Goal: Communication & Community: Ask a question

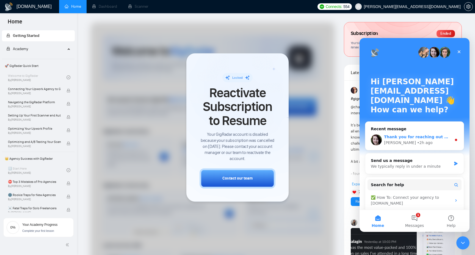
click at [422, 139] on div "Thank you for reaching out 🙏 ​ Could you please let us know which plan you are …" at bounding box center [418, 137] width 68 height 6
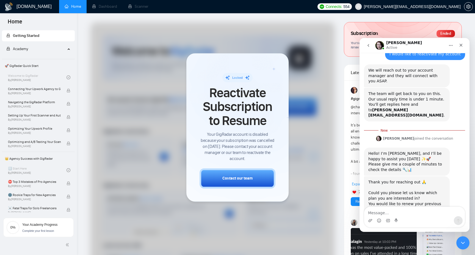
scroll to position [79, 0]
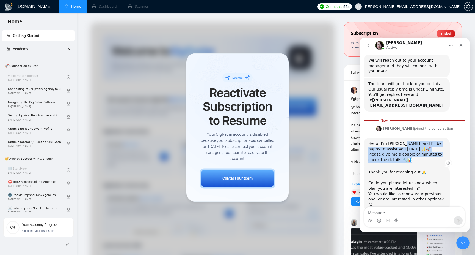
drag, startPoint x: 398, startPoint y: 133, endPoint x: 434, endPoint y: 147, distance: 38.3
click at [434, 147] on div "Hello! I’m [PERSON_NAME], and I’ll be happy to assist you [DATE] ✨🚀 Please give…" at bounding box center [406, 151] width 77 height 21
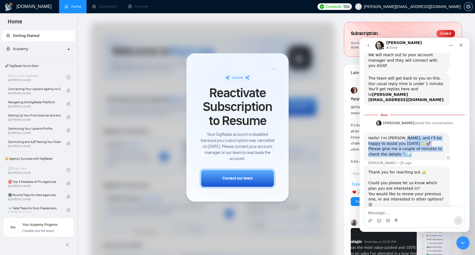
click at [434, 147] on div "Hello! I’m [PERSON_NAME], and I’ll be happy to assist you [DATE] ✨🚀 Please give…" at bounding box center [407, 146] width 86 height 28
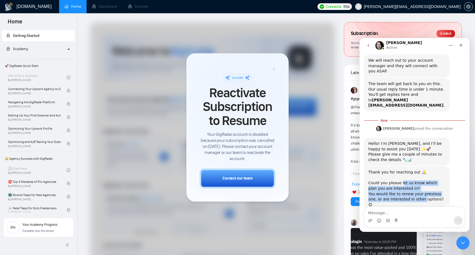
drag, startPoint x: 401, startPoint y: 172, endPoint x: 414, endPoint y: 186, distance: 19.2
click at [414, 186] on div "Thank you for reaching out 🙏 ​ Could you please let us know which plan you are …" at bounding box center [406, 188] width 77 height 38
click at [414, 191] on div "You would like to renew your previous one, or are interested in other options? 😊" at bounding box center [406, 199] width 77 height 16
drag, startPoint x: 402, startPoint y: 189, endPoint x: 425, endPoint y: 188, distance: 23.1
click at [424, 191] on div "You would like to renew your previous one, or are interested in other options? 😊" at bounding box center [406, 199] width 77 height 16
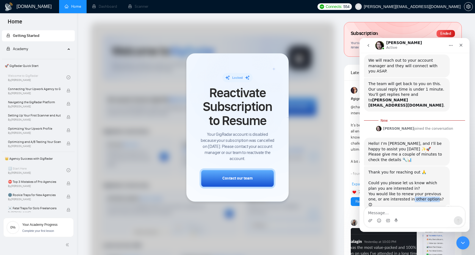
click at [425, 191] on div "You would like to renew your previous one, or are interested in other options? 😊" at bounding box center [406, 199] width 77 height 16
click at [400, 214] on textarea "Message…" at bounding box center [414, 211] width 101 height 9
click at [384, 213] on textarea "hello, I'minterested in" at bounding box center [414, 211] width 101 height 9
click at [418, 212] on textarea "hello, I'm interested in" at bounding box center [414, 211] width 101 height 9
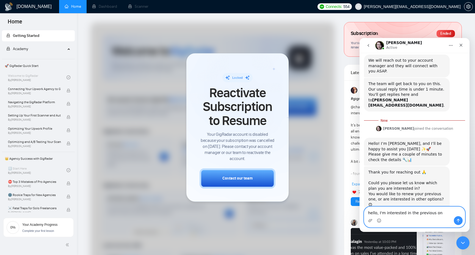
type textarea "hello, I'm interested in the previous one"
